Goal: Task Accomplishment & Management: Use online tool/utility

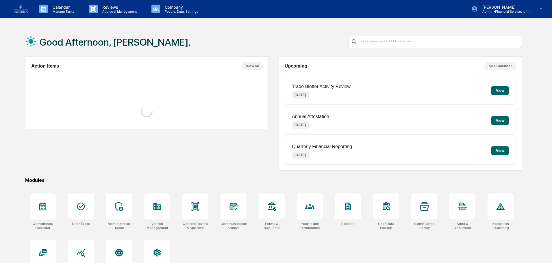
click at [168, 10] on p "People, Data, Settings" at bounding box center [180, 12] width 41 height 4
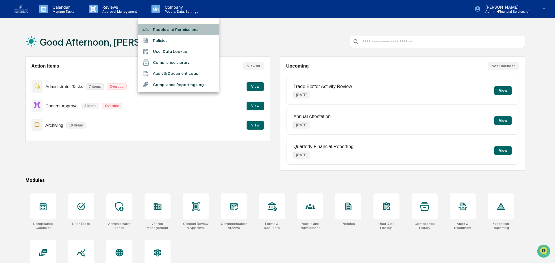
click at [173, 28] on li "People and Permissions" at bounding box center [178, 29] width 81 height 11
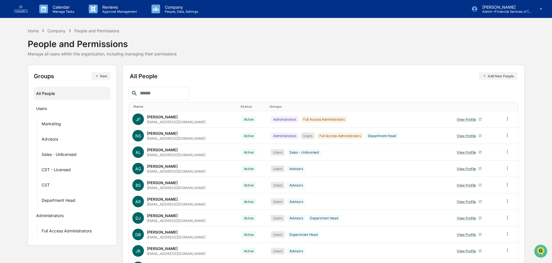
click at [149, 93] on input "text" at bounding box center [162, 94] width 49 height 8
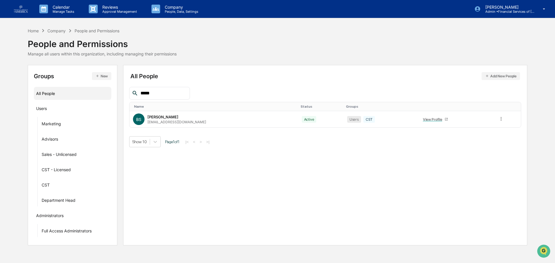
type input "*****"
click at [498, 117] on icon at bounding box center [500, 118] width 5 height 5
click at [476, 137] on div "Change Status" at bounding box center [475, 139] width 48 height 7
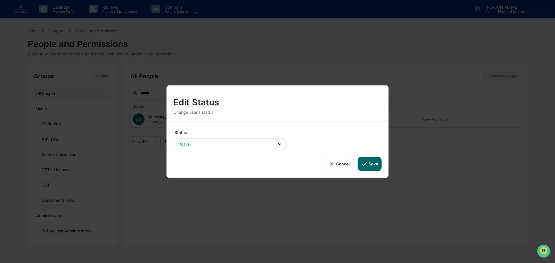
click at [238, 144] on div "Active" at bounding box center [230, 144] width 111 height 12
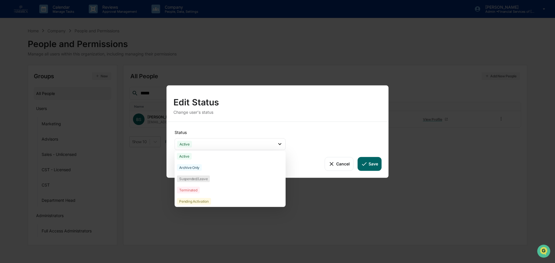
click at [195, 168] on div "Archive Only" at bounding box center [189, 167] width 25 height 7
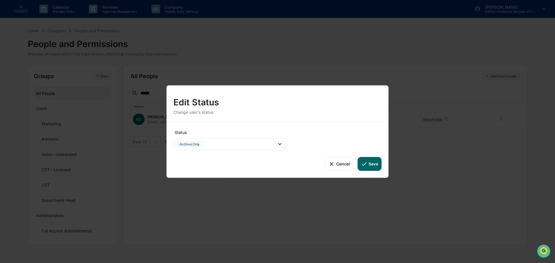
click at [373, 161] on button "Save" at bounding box center [369, 164] width 24 height 14
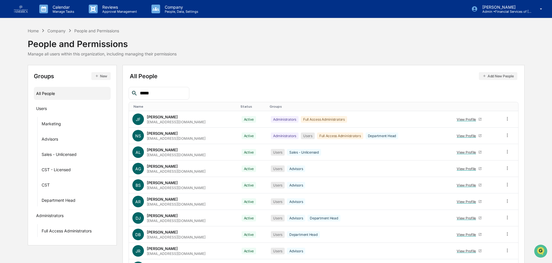
click at [111, 8] on p "Reviews" at bounding box center [119, 7] width 42 height 5
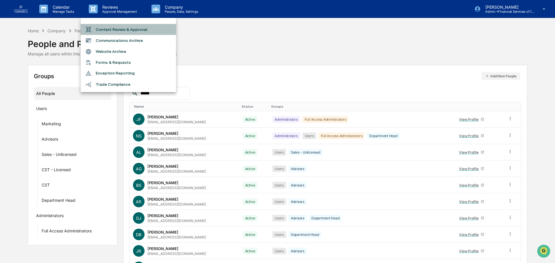
click at [114, 29] on li "Content Review & Approval" at bounding box center [128, 29] width 95 height 11
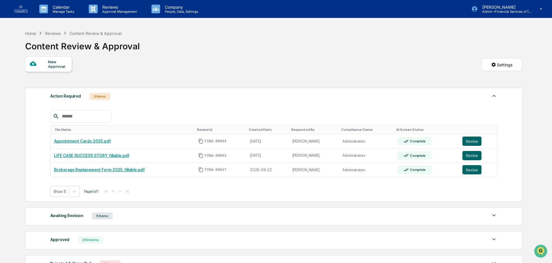
click at [475, 140] on button "Review" at bounding box center [471, 141] width 19 height 9
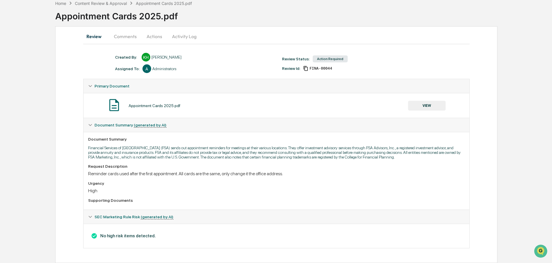
click at [420, 106] on button "VIEW" at bounding box center [427, 106] width 38 height 10
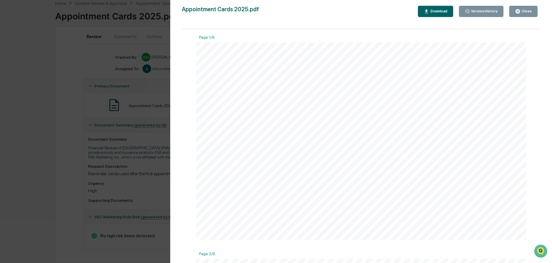
click at [522, 15] on button "Close" at bounding box center [523, 11] width 28 height 11
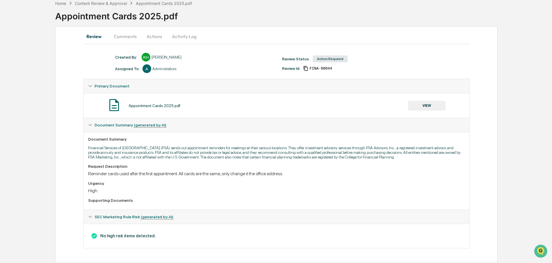
drag, startPoint x: 162, startPoint y: 35, endPoint x: 160, endPoint y: 38, distance: 3.5
click at [161, 35] on button "Actions" at bounding box center [154, 36] width 26 height 14
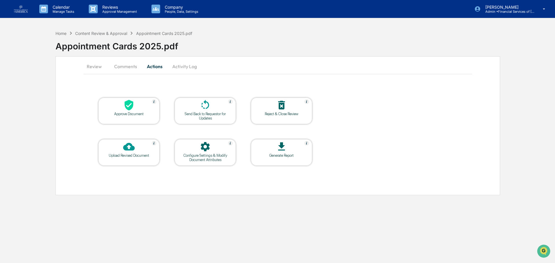
click at [130, 104] on icon at bounding box center [129, 105] width 12 height 12
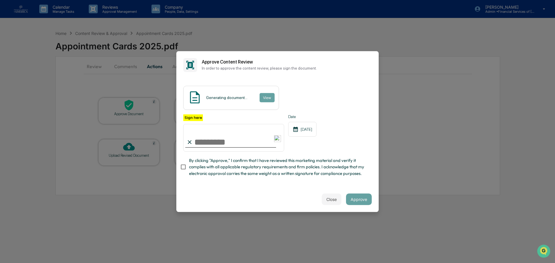
click at [206, 141] on input "Sign here" at bounding box center [233, 138] width 101 height 28
click at [210, 142] on input "Sign here" at bounding box center [233, 138] width 101 height 28
type input "**********"
click at [235, 173] on span "By clicking "Approve," I confirm that I have reviewed this marketing material a…" at bounding box center [278, 166] width 178 height 19
click at [357, 198] on button "Approve" at bounding box center [359, 200] width 26 height 12
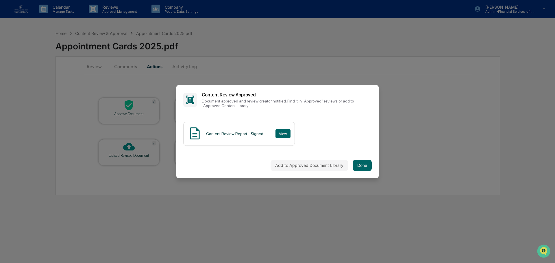
click at [358, 165] on button "Done" at bounding box center [362, 166] width 19 height 12
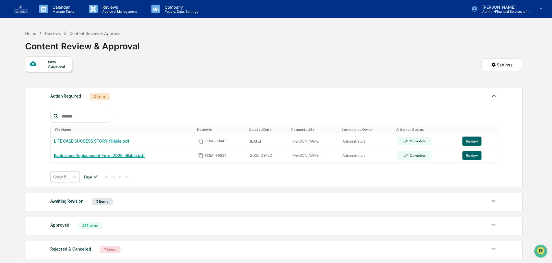
click at [464, 138] on button "Review" at bounding box center [471, 141] width 19 height 9
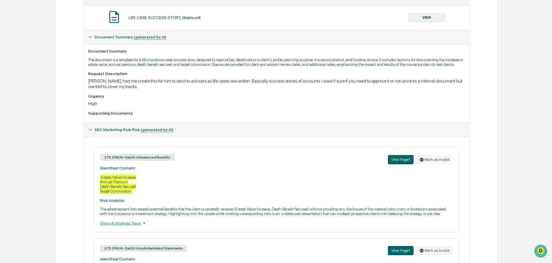
scroll to position [17, 0]
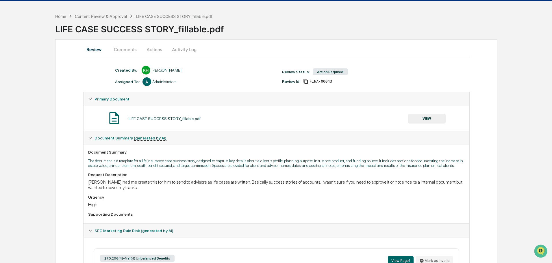
click at [417, 120] on button "VIEW" at bounding box center [427, 119] width 38 height 10
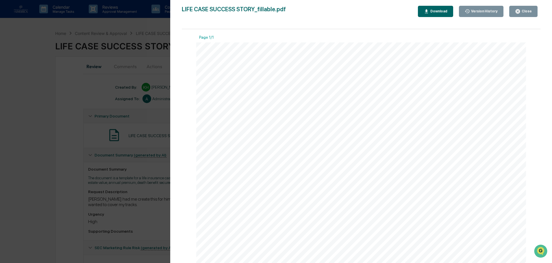
scroll to position [144, 0]
click at [528, 14] on div "Close" at bounding box center [523, 11] width 17 height 5
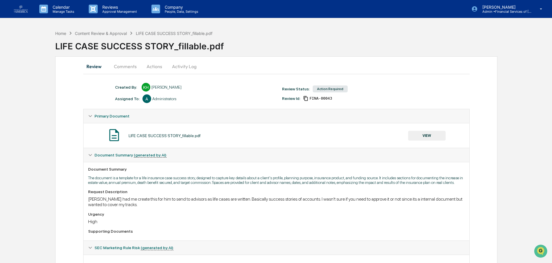
click at [153, 65] on button "Actions" at bounding box center [154, 67] width 26 height 14
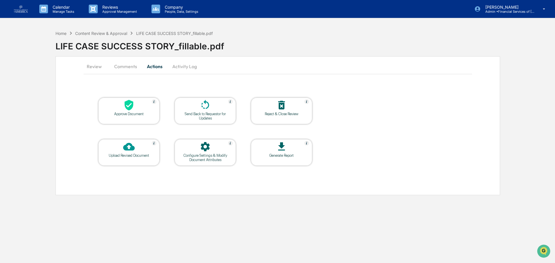
click at [199, 106] on icon at bounding box center [205, 105] width 12 height 12
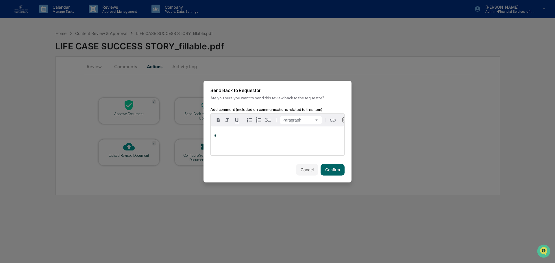
click at [242, 138] on p "*" at bounding box center [277, 136] width 127 height 4
click at [248, 138] on span "**********" at bounding box center [270, 136] width 113 height 4
click at [337, 178] on div "Cancel Confirm" at bounding box center [277, 169] width 148 height 25
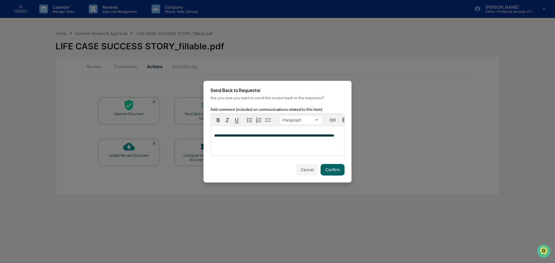
click at [334, 170] on button "Confirm" at bounding box center [332, 170] width 24 height 12
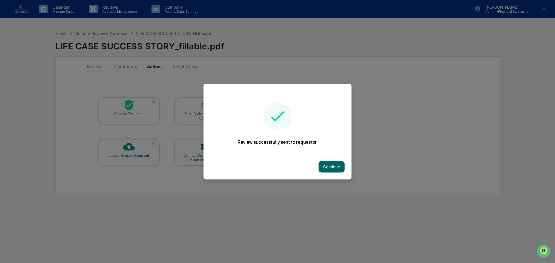
click at [335, 168] on button "Continue" at bounding box center [331, 167] width 26 height 12
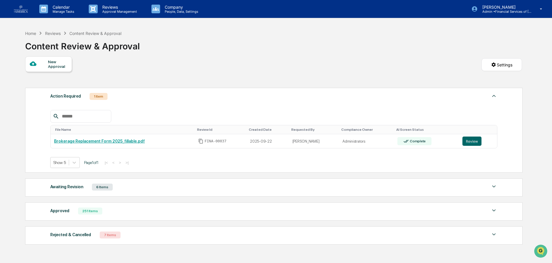
click at [468, 142] on button "Review" at bounding box center [471, 141] width 19 height 9
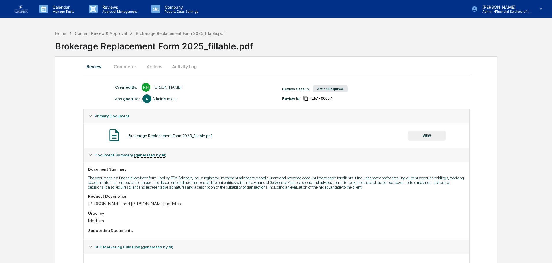
click at [151, 69] on button "Actions" at bounding box center [154, 67] width 26 height 14
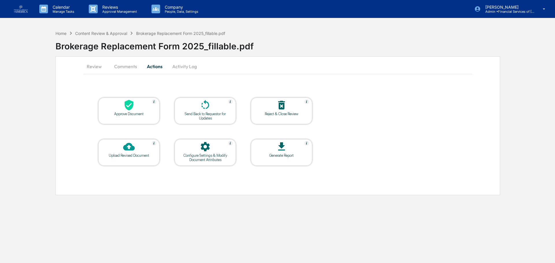
click at [202, 112] on div "Send Back to Requestor for Updates" at bounding box center [205, 116] width 52 height 9
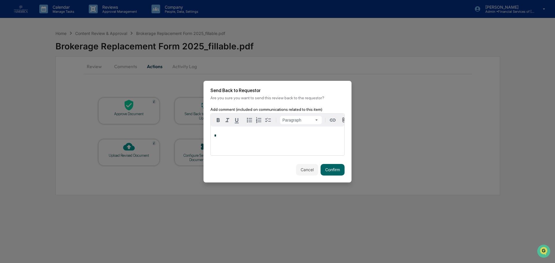
click at [223, 143] on div "*" at bounding box center [277, 141] width 133 height 29
click at [334, 171] on button "Confirm" at bounding box center [332, 170] width 24 height 12
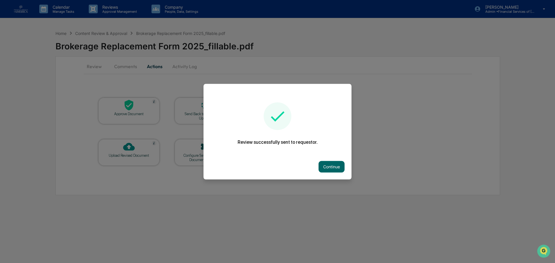
click at [335, 167] on button "Continue" at bounding box center [331, 167] width 26 height 12
